Goal: Task Accomplishment & Management: Use online tool/utility

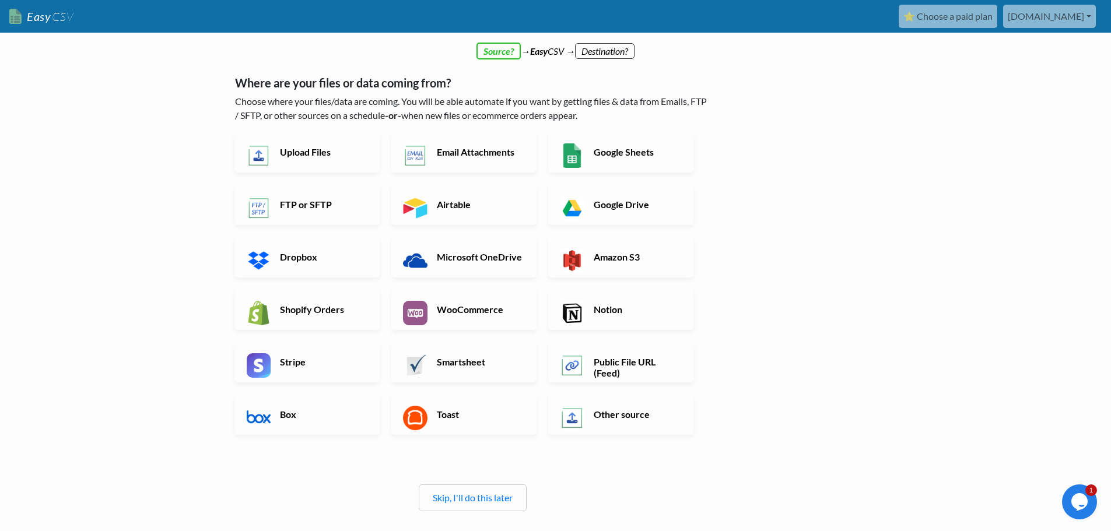
click at [818, 194] on div "← back Thanks for signing up! Set up your Import Flow and Upload Page in 1 minu…" at bounding box center [555, 341] width 665 height 567
click at [457, 500] on link "Skip, I'll do this later" at bounding box center [473, 497] width 80 height 11
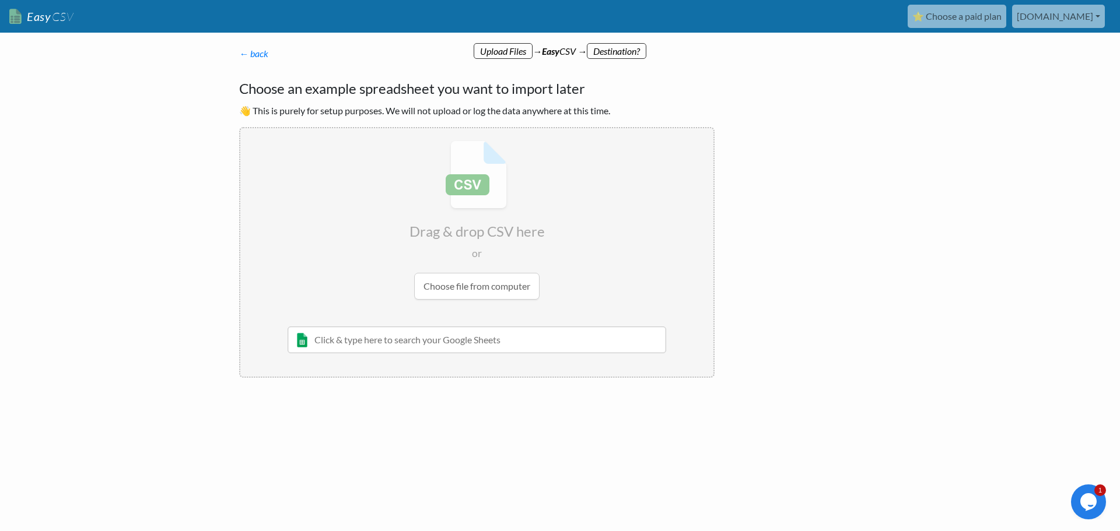
click at [479, 291] on input "file" at bounding box center [476, 220] width 473 height 184
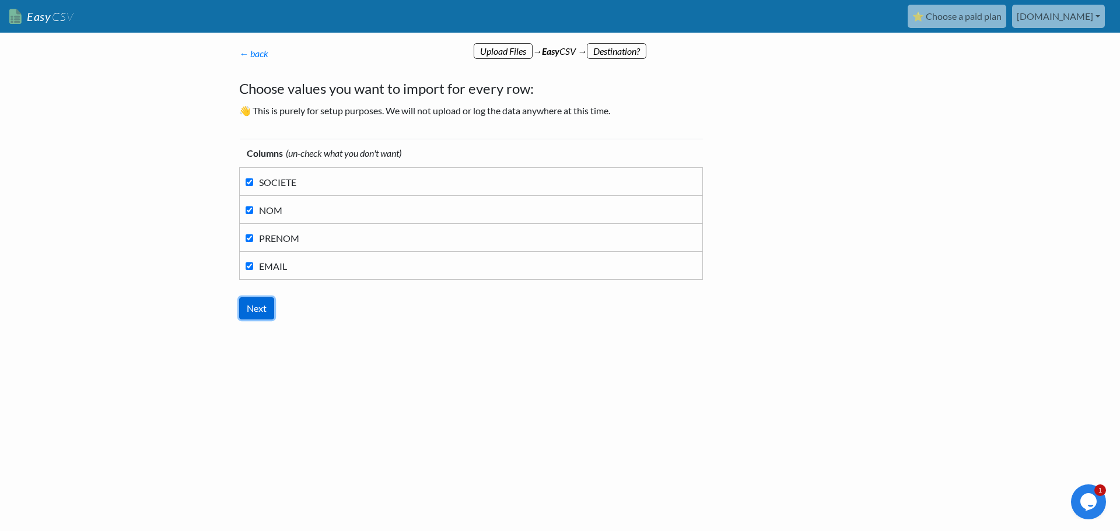
click at [264, 301] on input "Next" at bounding box center [256, 308] width 35 height 22
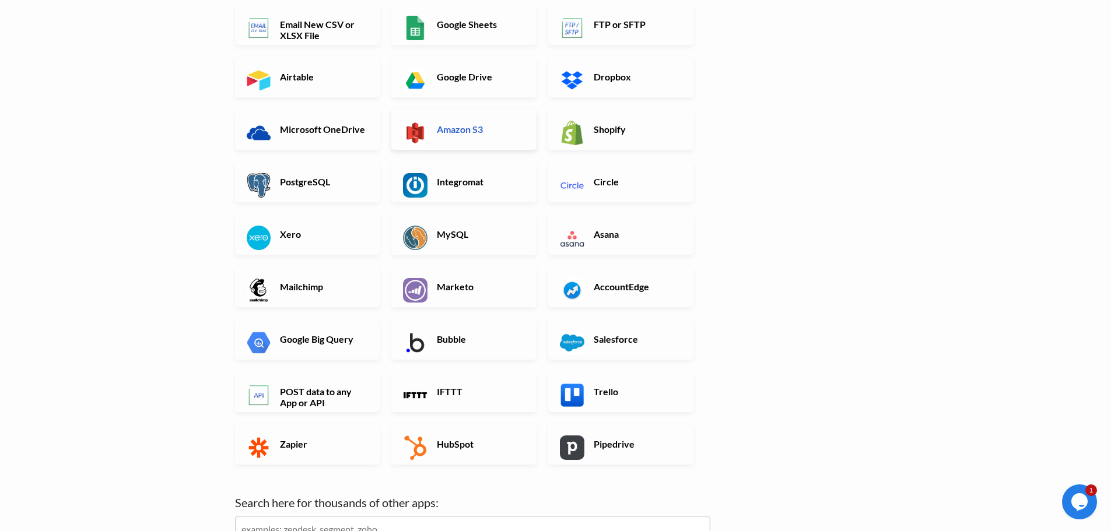
scroll to position [271, 0]
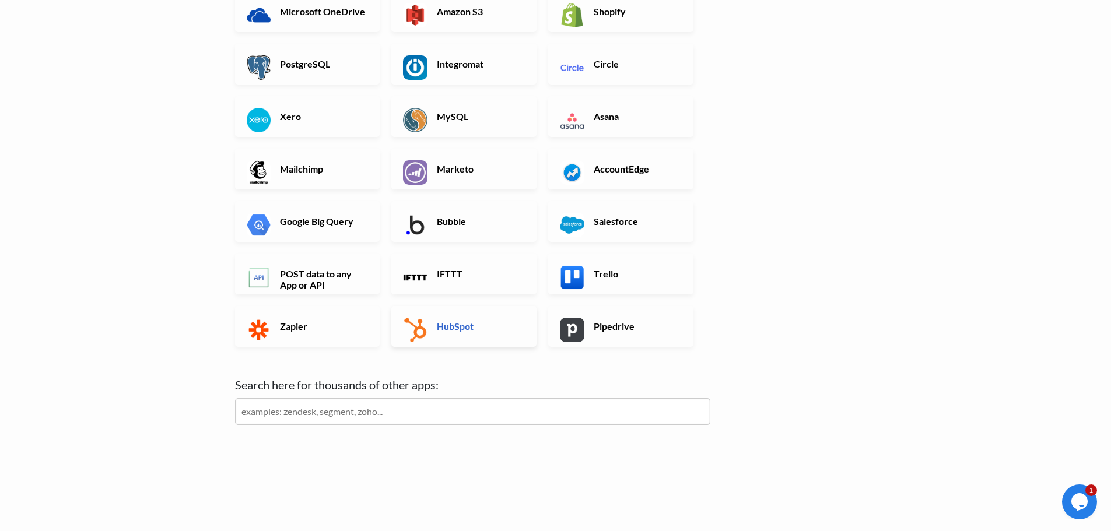
click at [494, 312] on link "HubSpot" at bounding box center [463, 326] width 145 height 41
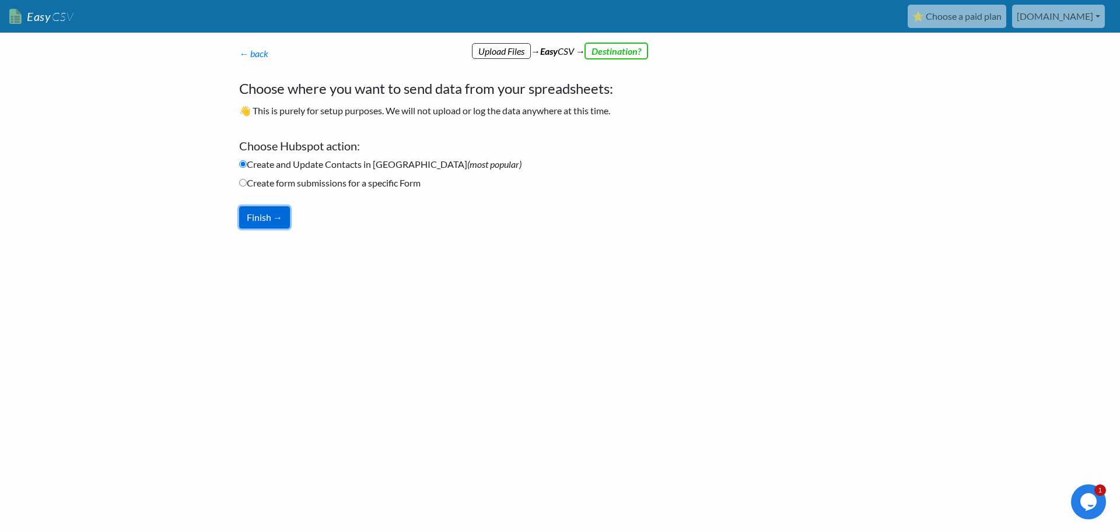
click at [278, 217] on button "Finish →" at bounding box center [264, 217] width 51 height 22
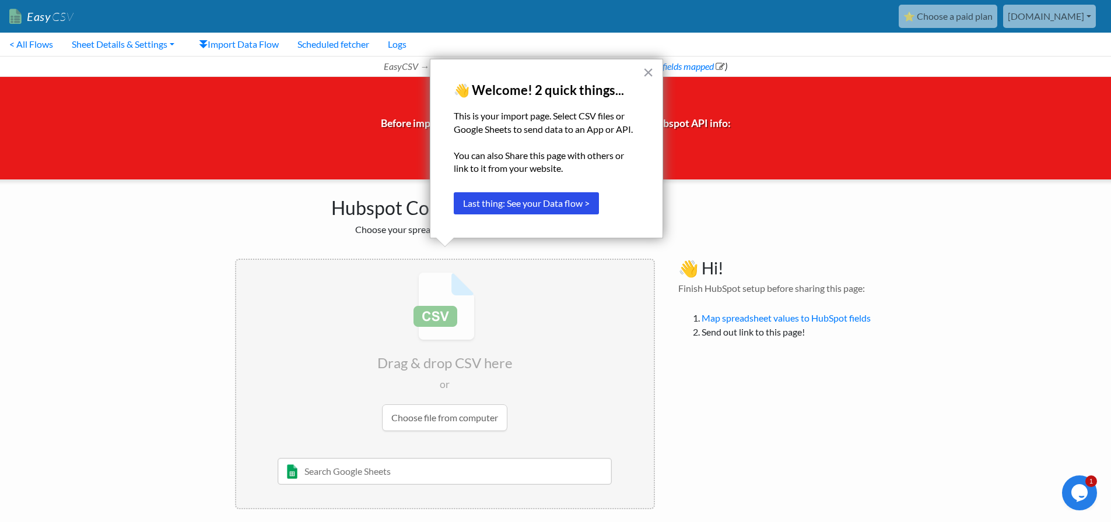
click at [655, 73] on div "× 👋 Welcome! 2 quick things... This is your import page. Select CSV files or Go…" at bounding box center [546, 149] width 233 height 180
click at [651, 73] on button "×" at bounding box center [648, 72] width 11 height 19
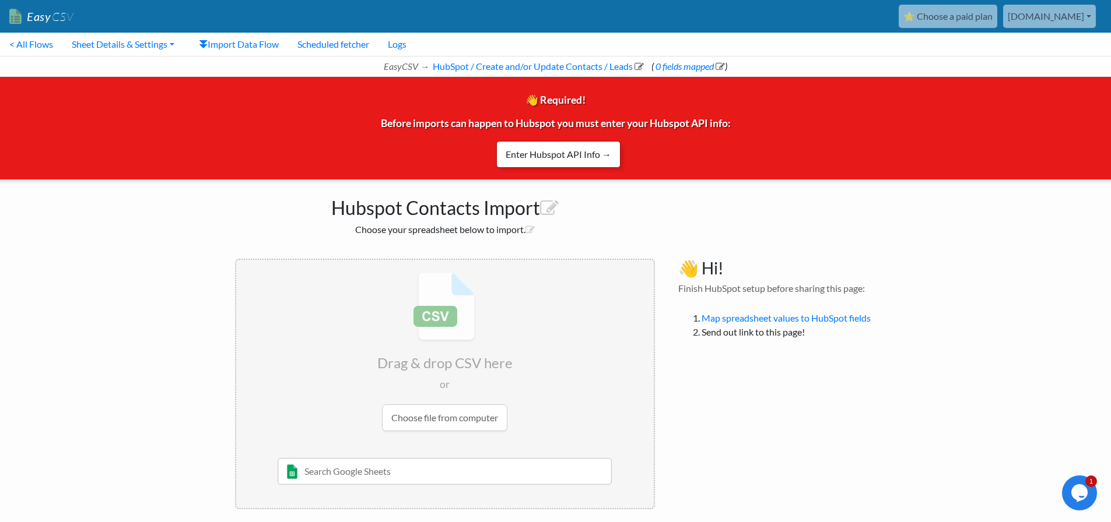
click at [558, 160] on link "Enter Hubspot API Info →" at bounding box center [558, 154] width 124 height 27
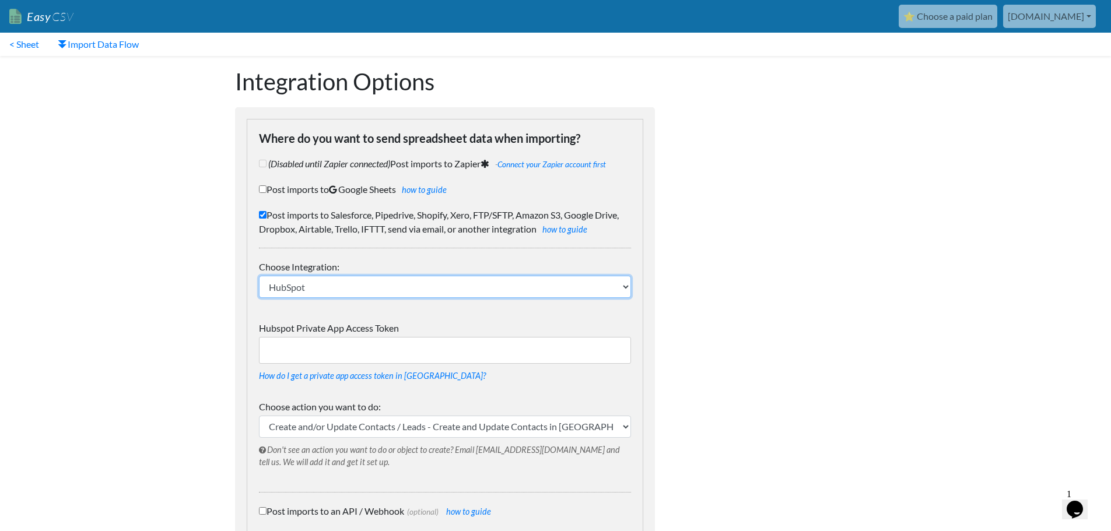
click at [349, 288] on select "IFTTT FTP or SFTP Amazon S3 HubSpot Google Big Query Salesforce Pipedrive Airta…" at bounding box center [445, 287] width 372 height 22
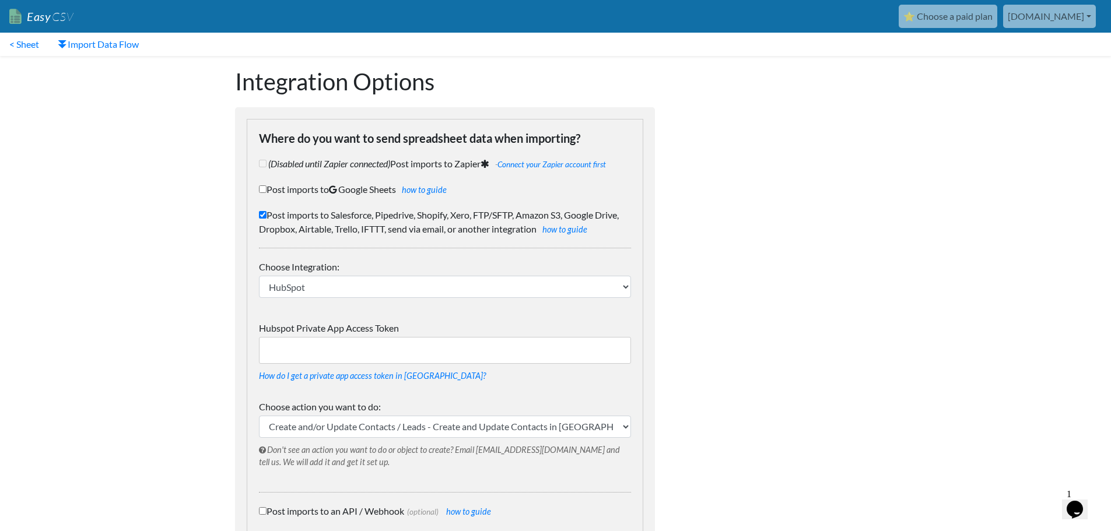
click at [333, 346] on input "Hubspot Private App Access Token" at bounding box center [445, 350] width 372 height 27
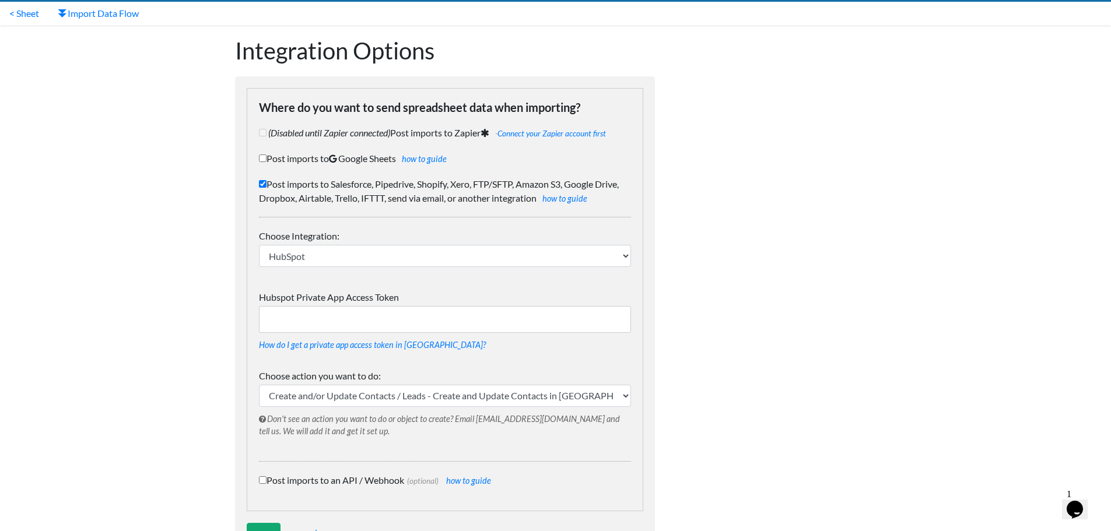
scroll to position [78, 0]
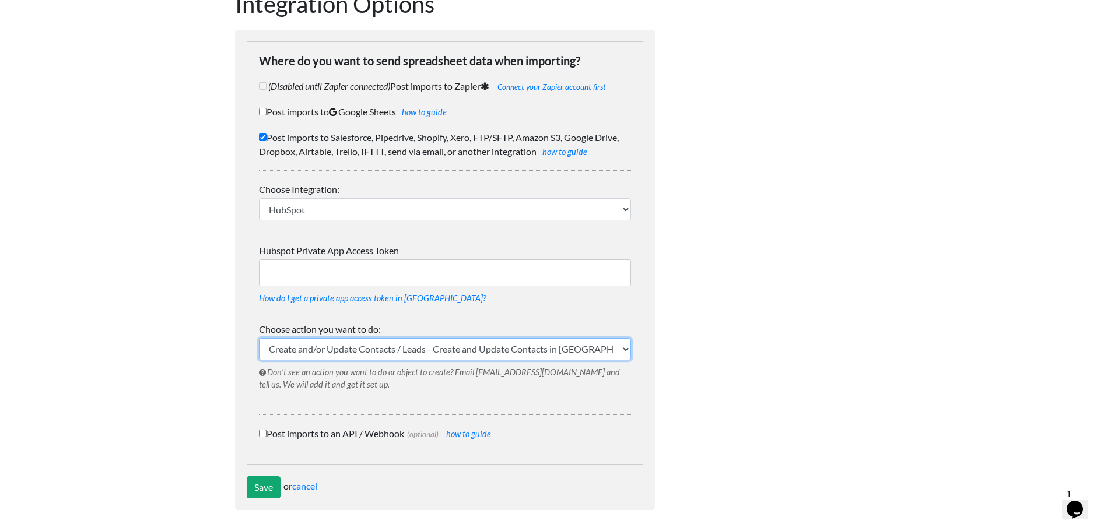
click at [388, 343] on select "Form Submission - Create form submissions for a specific Form Create and/or Upd…" at bounding box center [445, 349] width 372 height 22
click at [259, 338] on select "Form Submission - Create form submissions for a specific Form Create and/or Upd…" at bounding box center [445, 349] width 372 height 22
click at [480, 435] on link "how to guide" at bounding box center [468, 434] width 45 height 10
click at [362, 289] on p "How do I get a private app access token in [GEOGRAPHIC_DATA]?" at bounding box center [445, 298] width 372 height 24
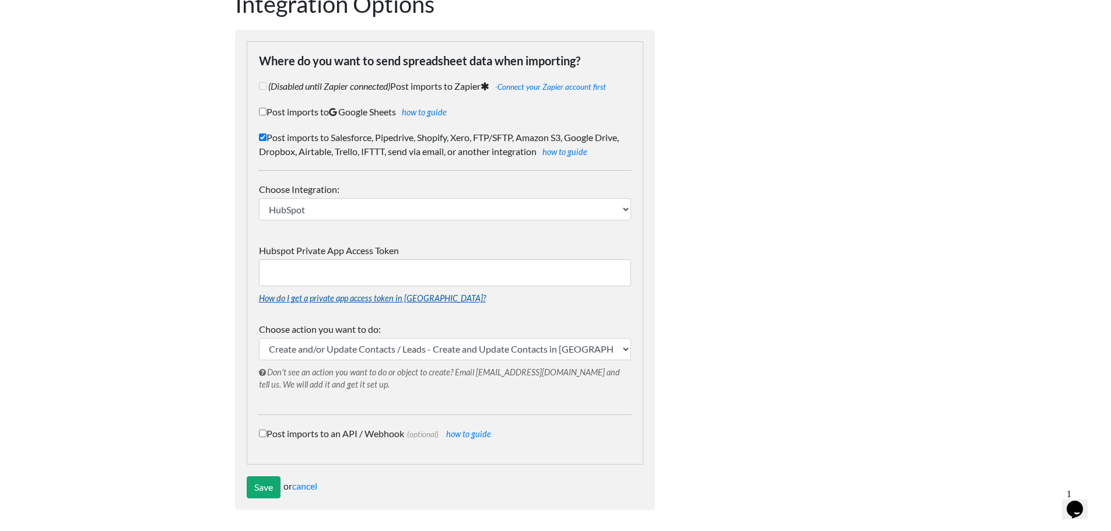
click at [359, 296] on link "How do I get a private app access token in [GEOGRAPHIC_DATA]?" at bounding box center [372, 298] width 227 height 10
click at [325, 269] on input "Hubspot Private App Access Token" at bounding box center [445, 272] width 372 height 27
click at [550, 85] on link "Connect your Zapier account first" at bounding box center [551, 86] width 108 height 9
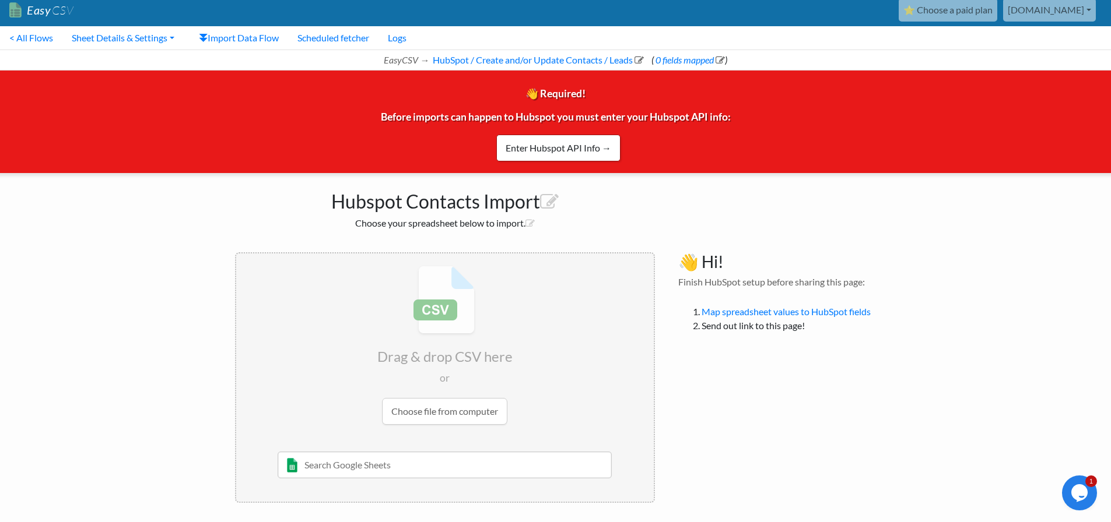
scroll to position [8, 0]
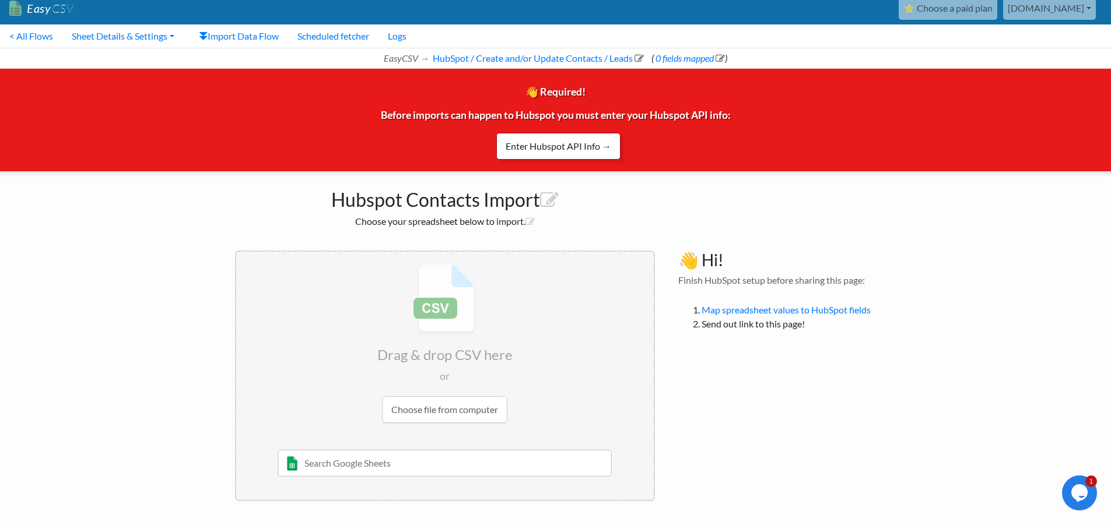
click at [580, 151] on link "Enter Hubspot API Info →" at bounding box center [558, 146] width 124 height 27
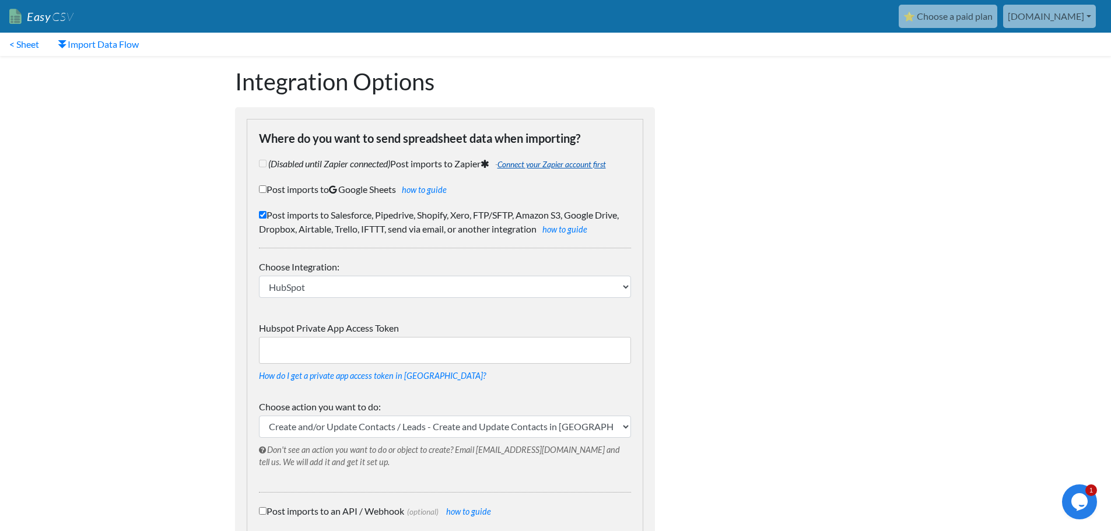
click at [548, 162] on link "Connect your Zapier account first" at bounding box center [551, 164] width 108 height 9
